Goal: Information Seeking & Learning: Learn about a topic

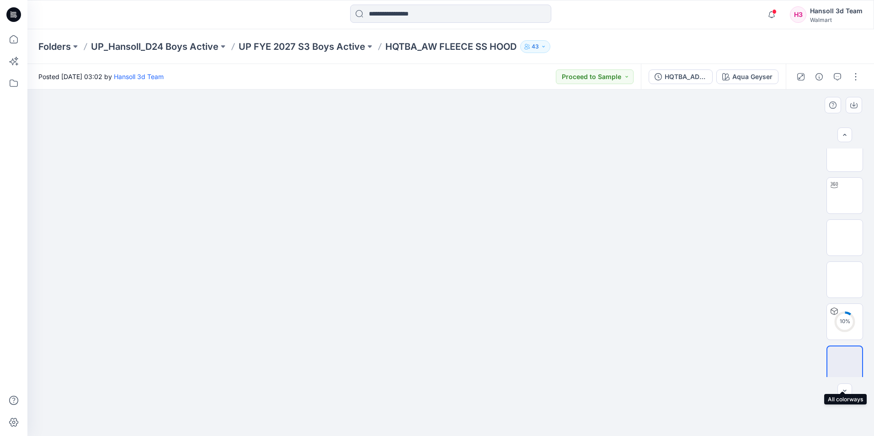
scroll to position [18, 0]
click at [845, 359] on img at bounding box center [845, 359] width 0 height 0
click at [411, 126] on img at bounding box center [450, 126] width 457 height 0
click at [856, 78] on button "button" at bounding box center [856, 76] width 15 height 15
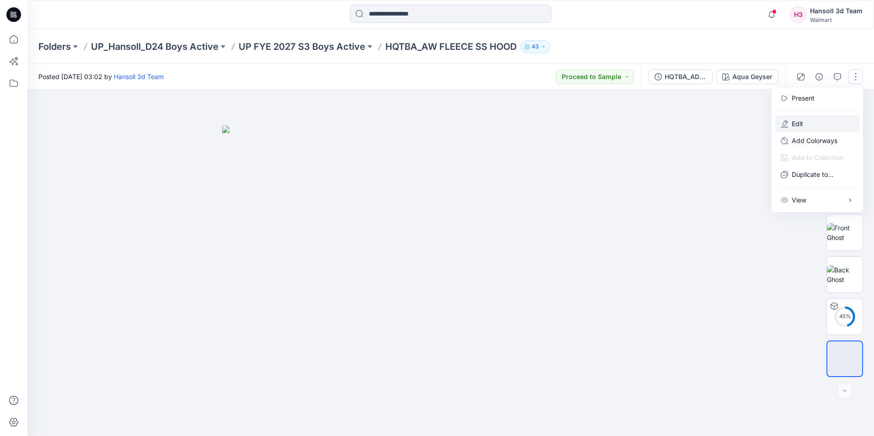
click at [803, 127] on button "Edit" at bounding box center [817, 123] width 84 height 17
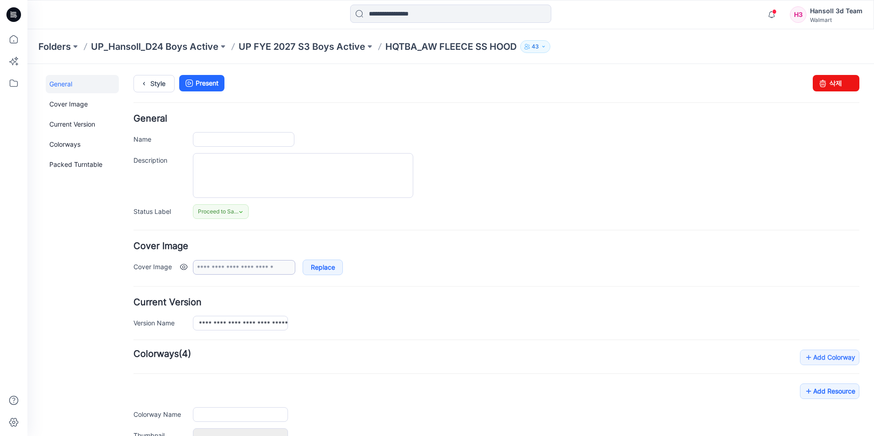
type input "**********"
type textarea "**********"
type input "**********"
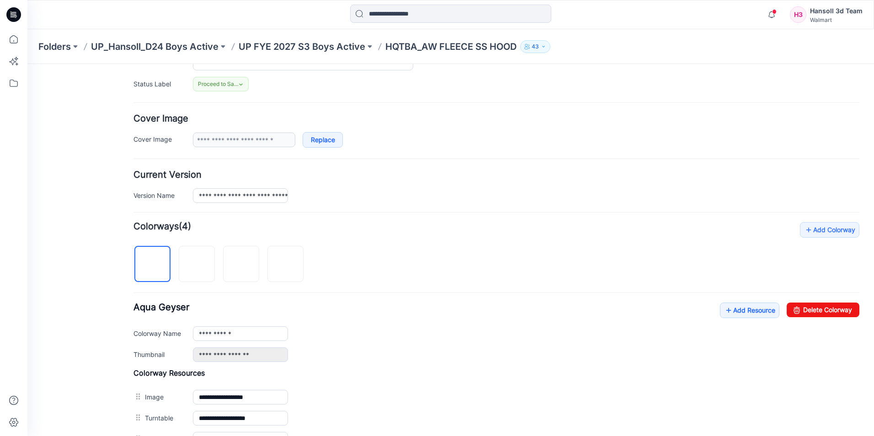
scroll to position [137, 0]
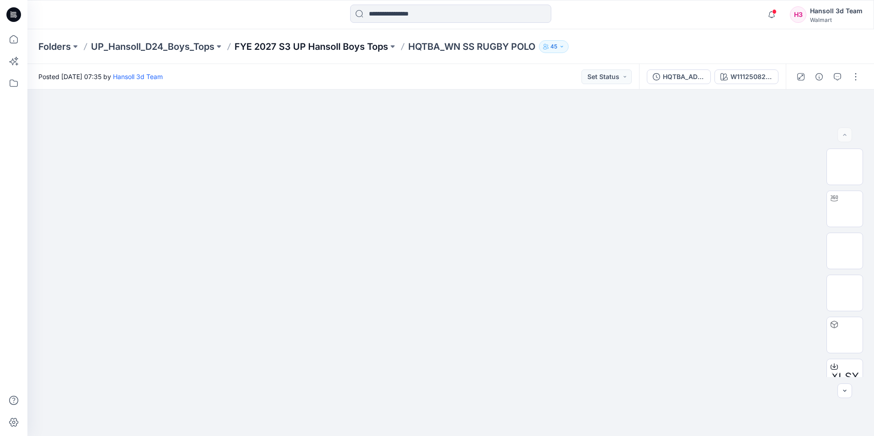
click at [374, 48] on p "FYE 2027 S3 UP Hansoll Boys Tops" at bounding box center [312, 46] width 154 height 13
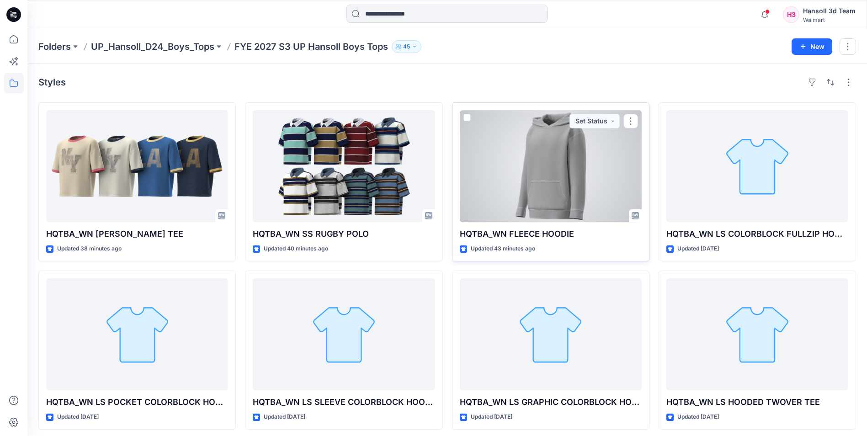
click at [550, 198] on div at bounding box center [551, 166] width 182 height 112
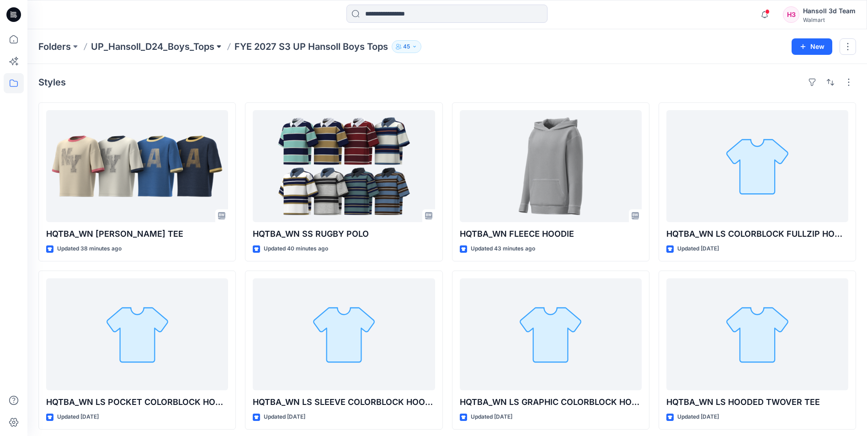
click at [223, 48] on button at bounding box center [218, 46] width 9 height 13
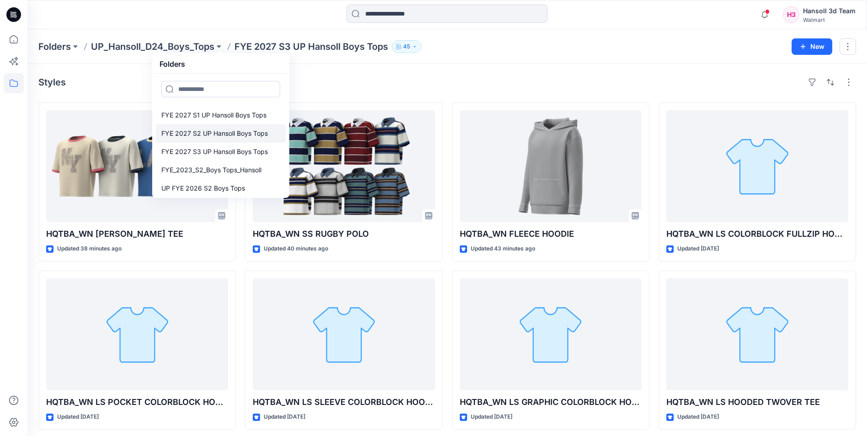
scroll to position [201, 0]
click at [240, 133] on p "FYE 2027 S1 UP Hansoll Boys Tops" at bounding box center [213, 130] width 105 height 11
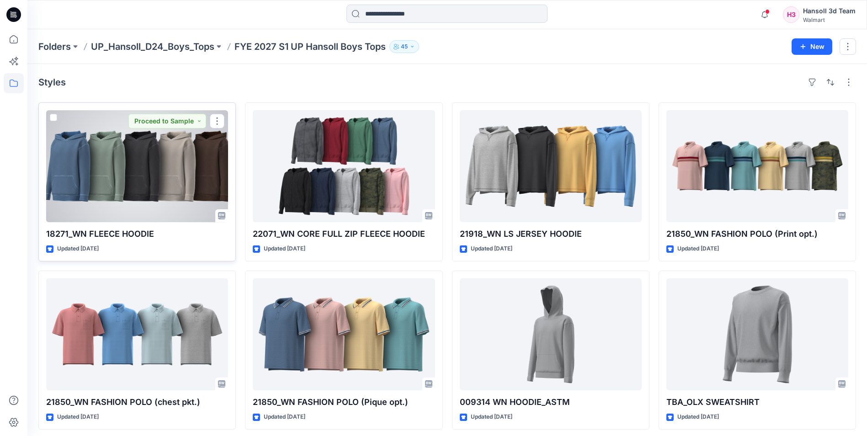
click at [214, 197] on div at bounding box center [137, 166] width 182 height 112
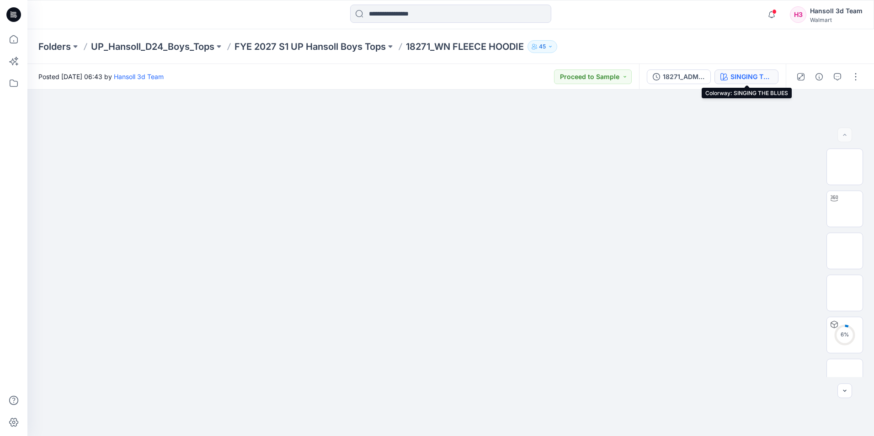
click at [774, 77] on button "SINGING THE BLUES" at bounding box center [747, 76] width 64 height 15
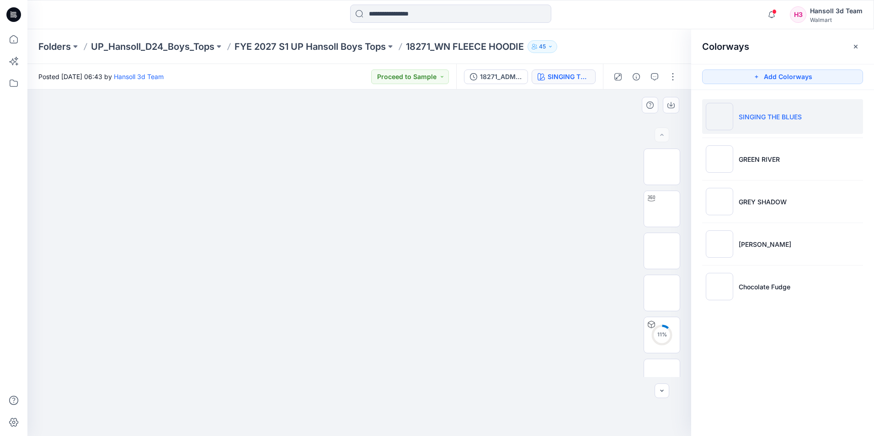
click at [571, 126] on img at bounding box center [359, 126] width 457 height 0
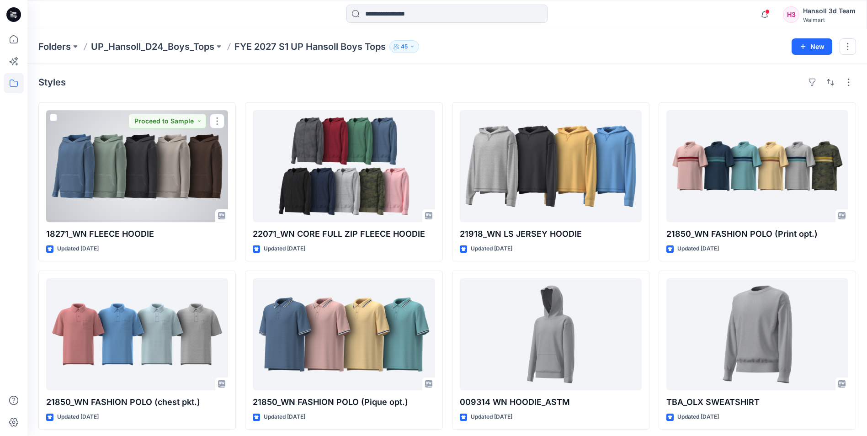
click at [149, 181] on div at bounding box center [137, 166] width 182 height 112
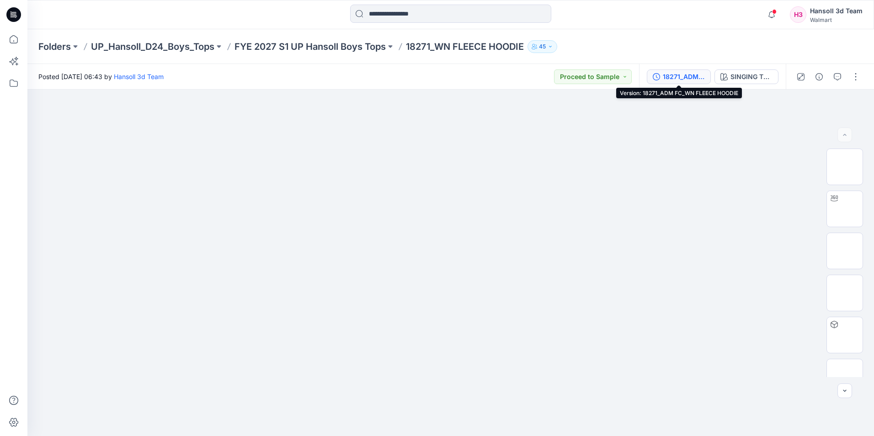
click at [658, 76] on icon "button" at bounding box center [656, 76] width 7 height 7
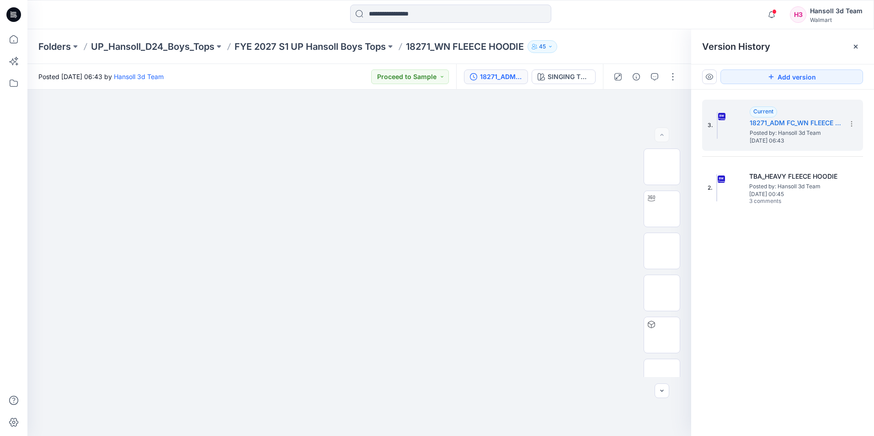
click at [793, 261] on div "3. Current 18271_ADM FC_WN FLEECE HOODIE Posted by: Hansoll 3d Team Tuesday, Ap…" at bounding box center [782, 270] width 183 height 360
